Goal: Navigation & Orientation: Find specific page/section

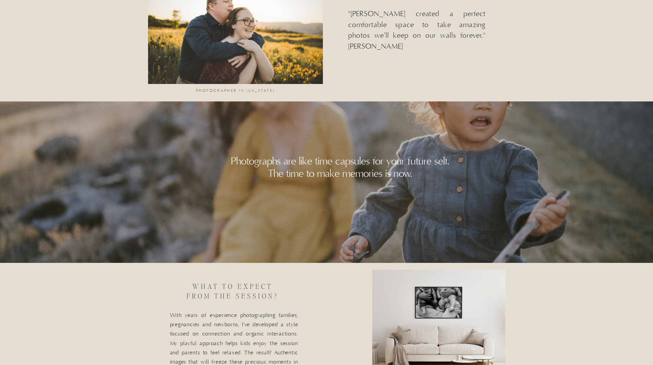
scroll to position [1406, 0]
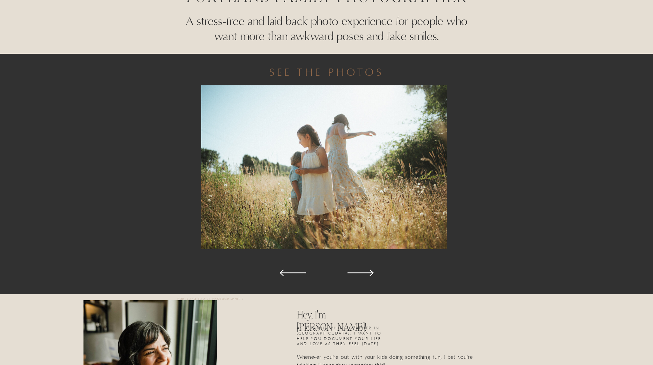
scroll to position [309, 0]
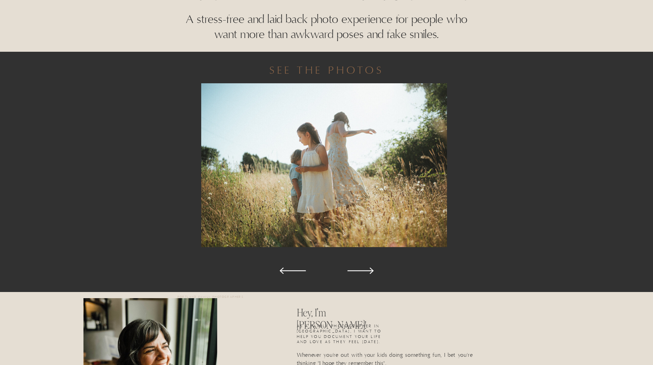
click at [359, 272] on icon at bounding box center [361, 271] width 34 height 34
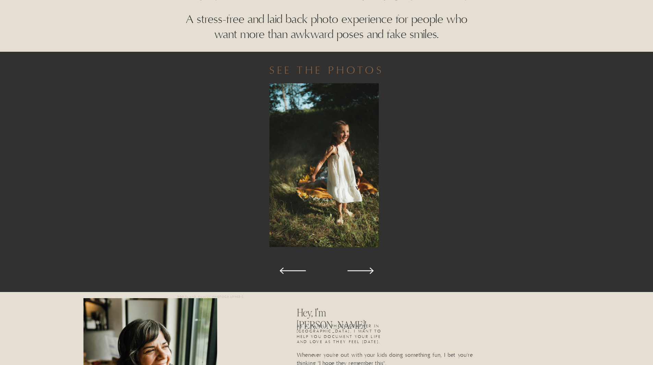
click at [359, 272] on icon at bounding box center [361, 271] width 34 height 34
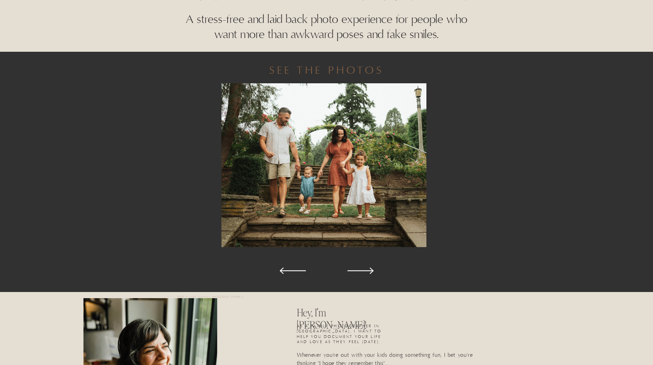
click at [359, 272] on icon at bounding box center [361, 271] width 34 height 34
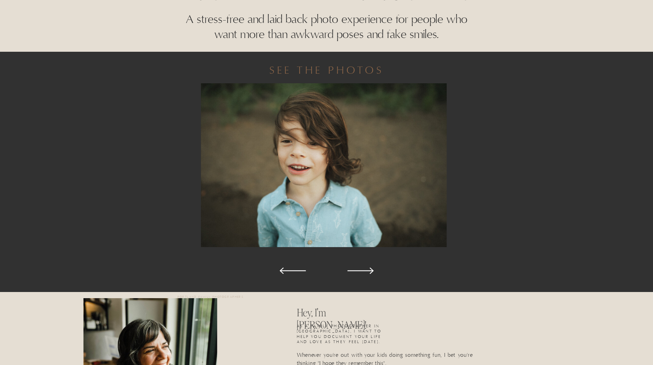
click at [359, 271] on polygon at bounding box center [360, 270] width 26 height 7
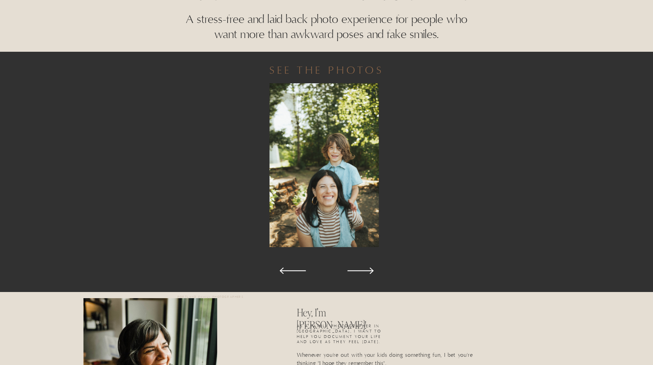
click at [358, 271] on polygon at bounding box center [360, 270] width 26 height 7
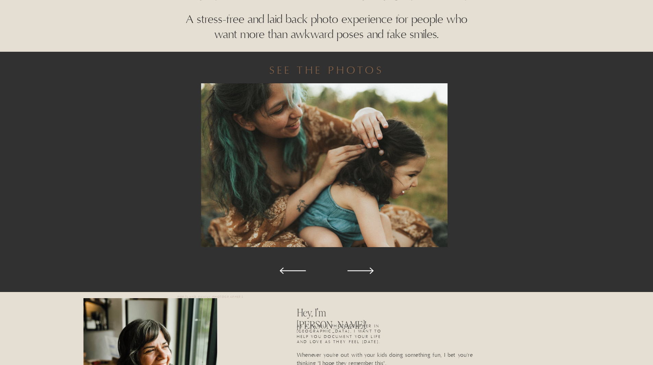
click at [358, 271] on polygon at bounding box center [360, 270] width 26 height 7
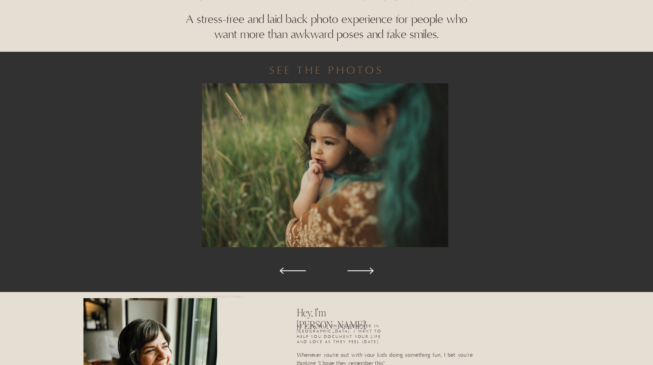
click at [357, 271] on polygon at bounding box center [360, 270] width 26 height 7
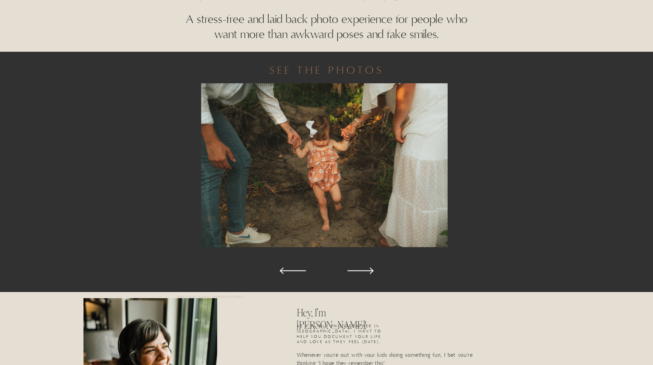
click at [357, 271] on polygon at bounding box center [360, 270] width 26 height 7
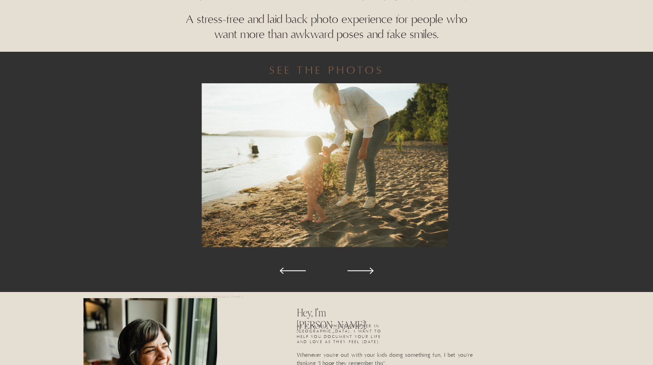
click at [357, 271] on polygon at bounding box center [360, 270] width 26 height 7
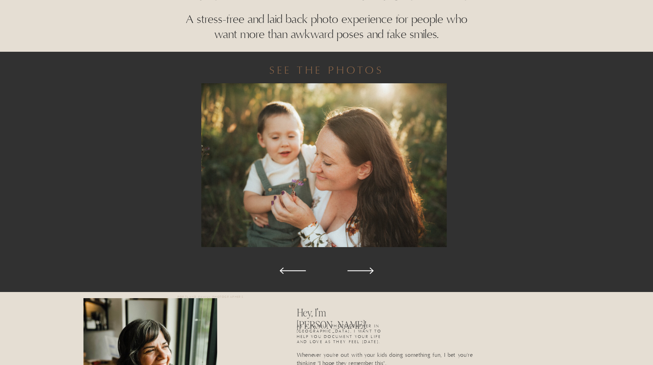
click at [356, 271] on icon at bounding box center [361, 271] width 34 height 34
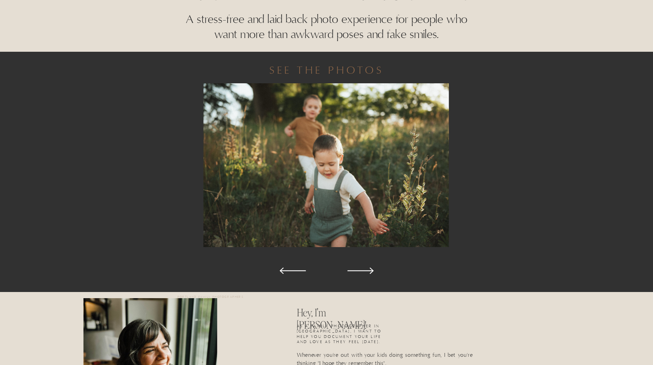
click at [356, 271] on icon at bounding box center [361, 271] width 34 height 34
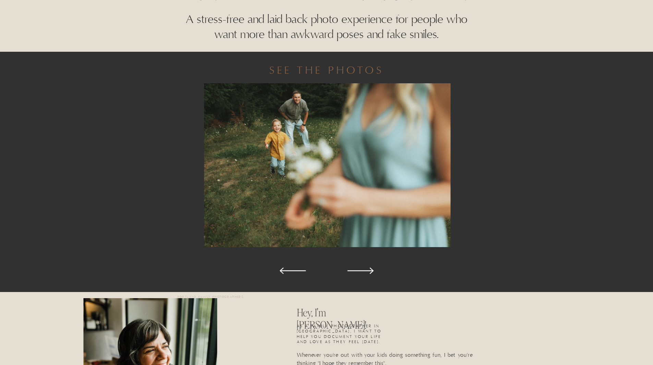
click at [355, 272] on icon at bounding box center [361, 271] width 34 height 34
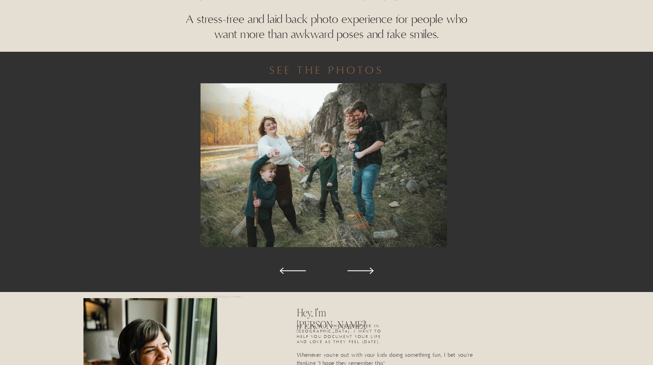
click at [355, 272] on icon at bounding box center [361, 271] width 34 height 34
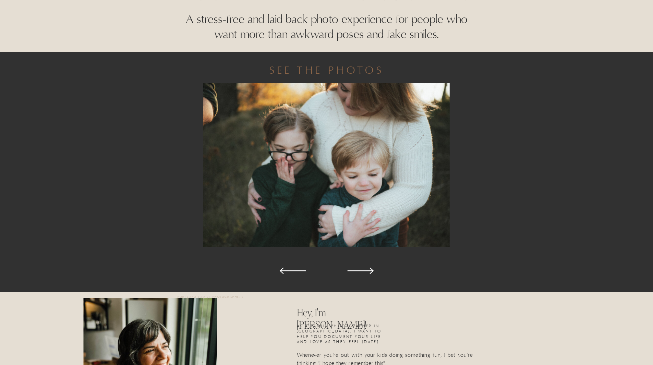
click at [349, 273] on icon at bounding box center [361, 271] width 34 height 34
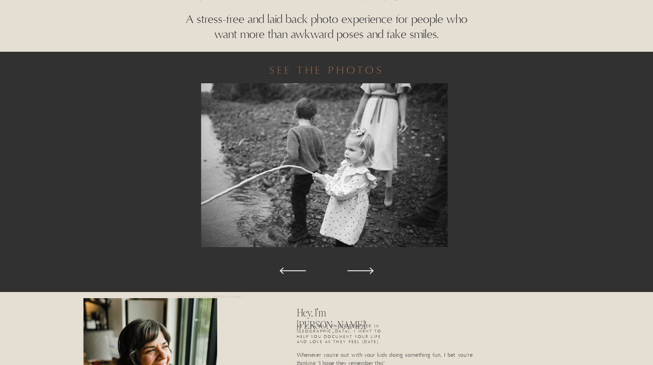
click at [349, 273] on icon at bounding box center [361, 271] width 34 height 34
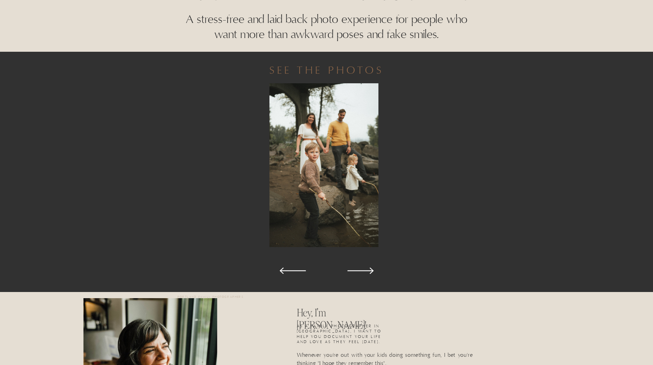
click at [349, 273] on icon at bounding box center [361, 271] width 34 height 34
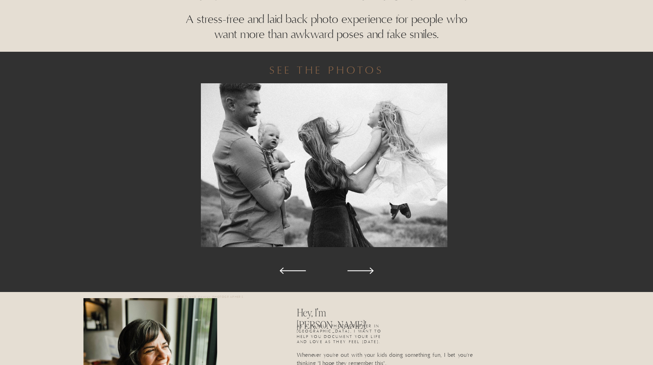
click at [348, 273] on icon at bounding box center [361, 271] width 34 height 34
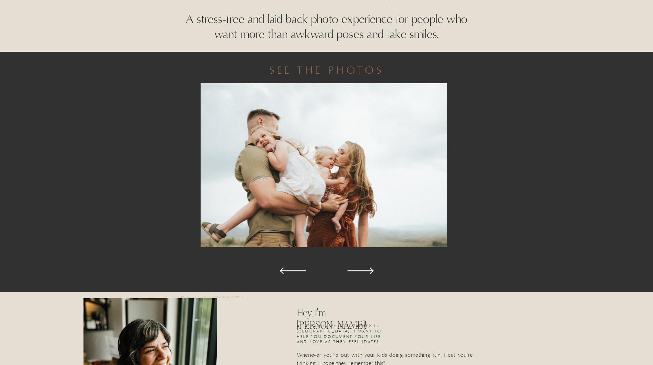
click at [348, 273] on icon at bounding box center [361, 271] width 34 height 34
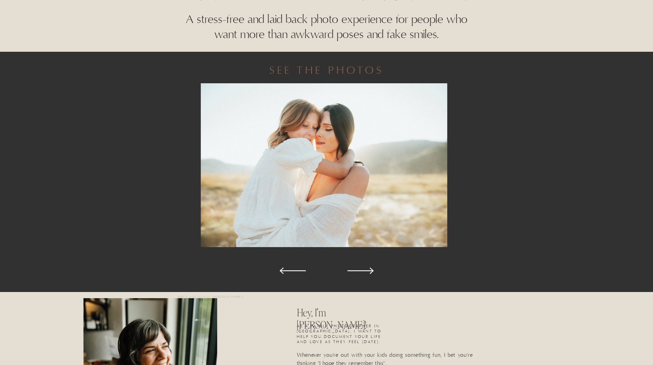
click at [348, 273] on icon at bounding box center [361, 271] width 34 height 34
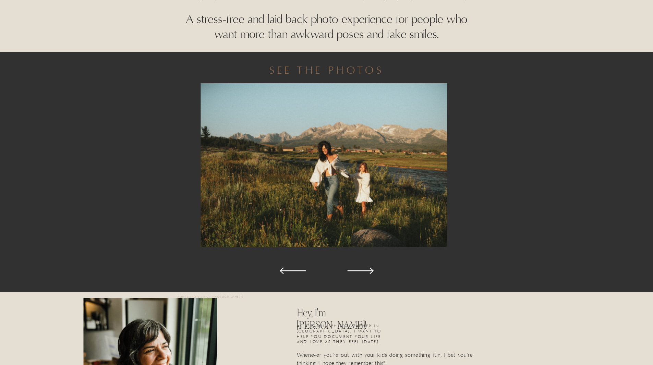
click at [348, 273] on icon at bounding box center [361, 271] width 34 height 34
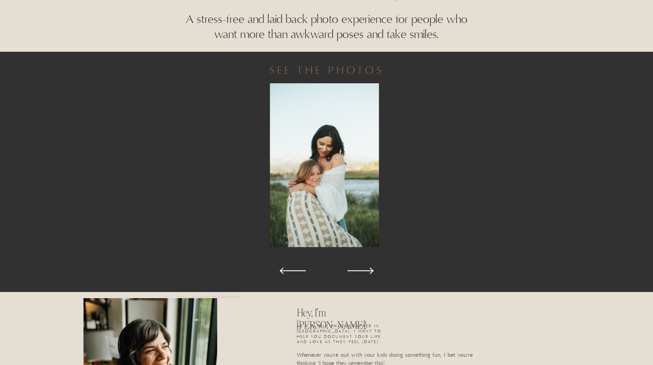
click at [348, 273] on icon at bounding box center [361, 271] width 34 height 34
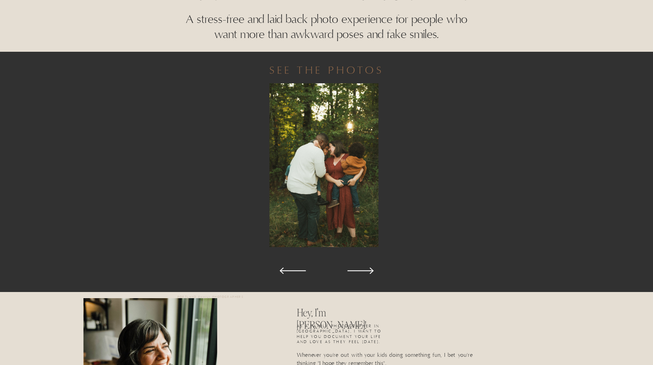
click at [348, 273] on icon at bounding box center [361, 271] width 34 height 34
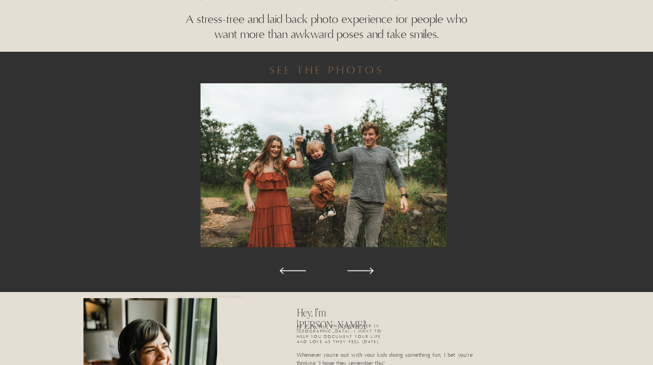
click at [299, 271] on icon at bounding box center [293, 271] width 34 height 34
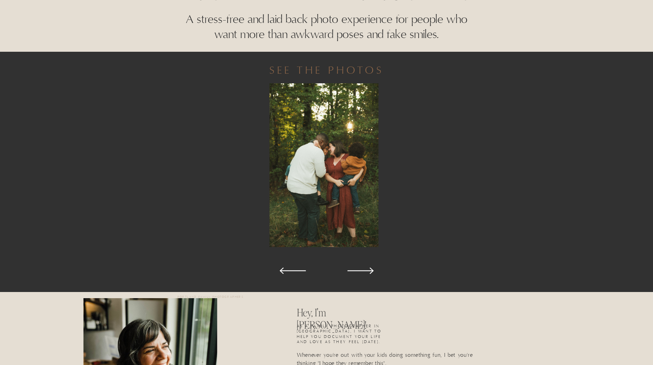
click at [366, 268] on icon at bounding box center [361, 271] width 34 height 34
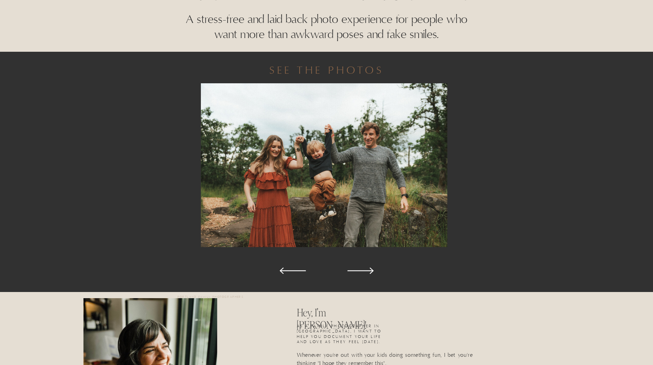
click at [366, 268] on icon at bounding box center [361, 271] width 34 height 34
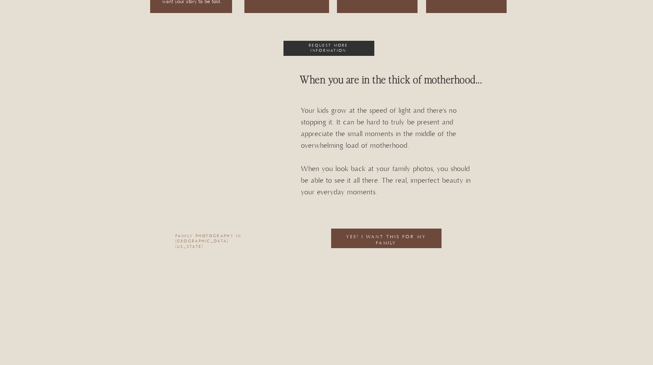
scroll to position [926, 0]
